Goal: Find specific fact: Find specific fact

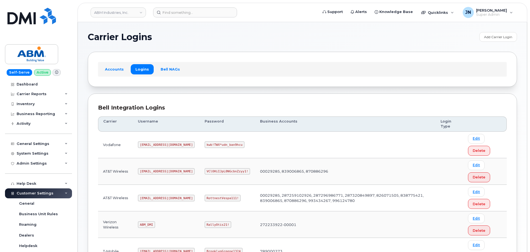
scroll to position [85, 0]
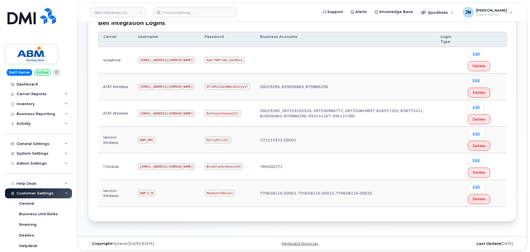
click at [154, 167] on code "[EMAIL_ADDRESS][DOMAIN_NAME]" at bounding box center [166, 166] width 57 height 7
click at [155, 167] on code "[EMAIL_ADDRESS][DOMAIN_NAME]" at bounding box center [166, 166] width 57 height 7
click at [156, 165] on code "[EMAIL_ADDRESS][DOMAIN_NAME]" at bounding box center [166, 166] width 57 height 7
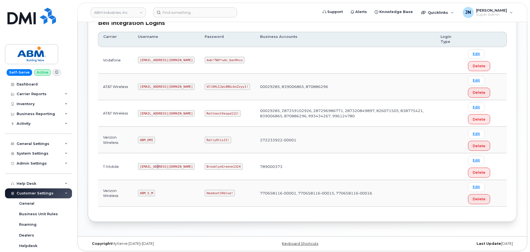
click at [156, 166] on code "[EMAIL_ADDRESS][DOMAIN_NAME]" at bounding box center [166, 166] width 57 height 7
click at [205, 167] on code "BrooklynGreene1324" at bounding box center [224, 166] width 38 height 7
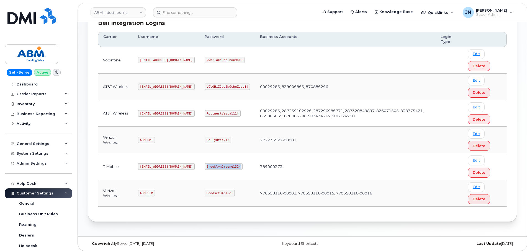
copy code "BrooklynGreene1324"
